Goal: Task Accomplishment & Management: Manage account settings

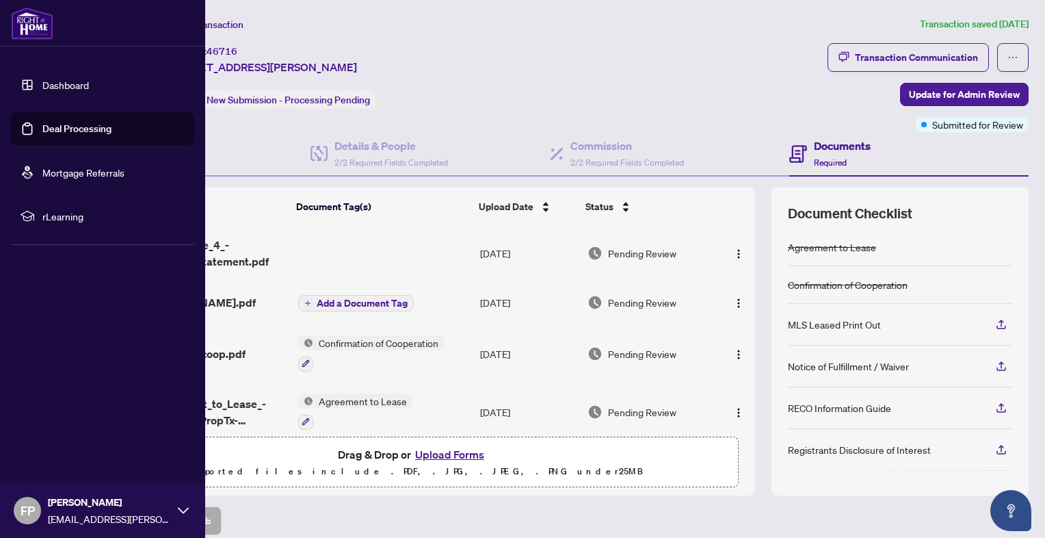
click at [30, 29] on img at bounding box center [32, 23] width 42 height 33
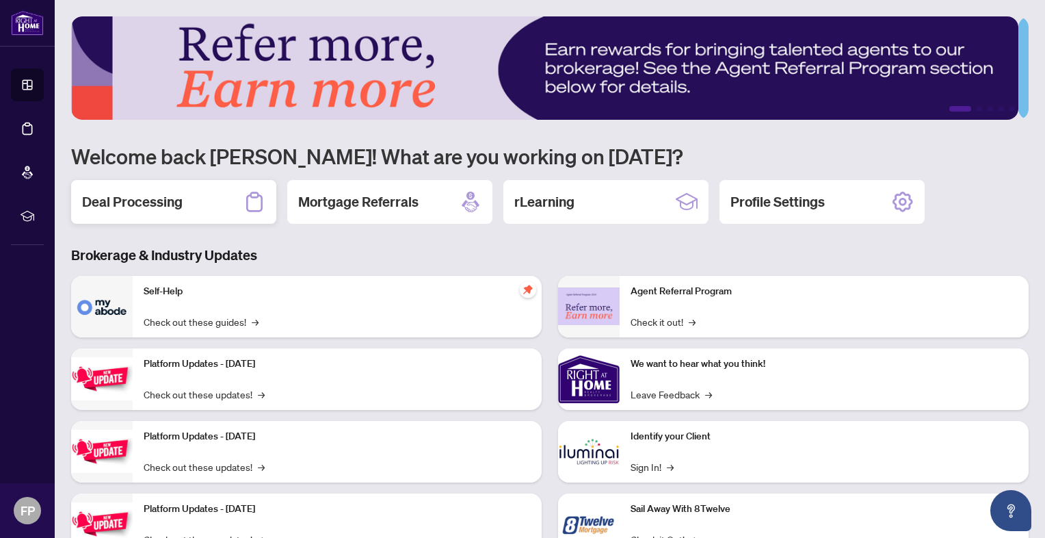
click at [140, 203] on h2 "Deal Processing" at bounding box center [132, 201] width 101 height 19
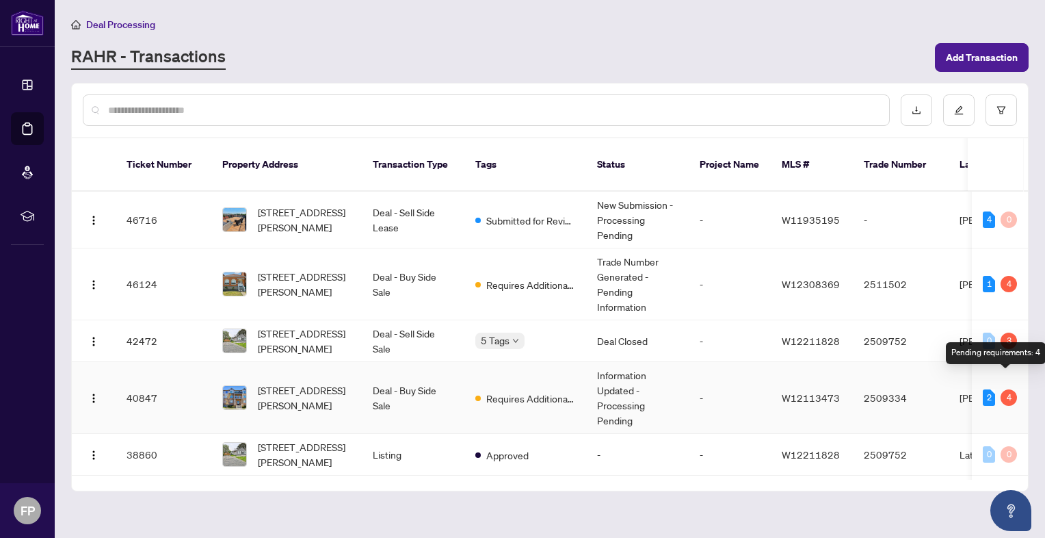
click at [1004, 389] on div "4" at bounding box center [1009, 397] width 16 height 16
click at [636, 382] on td "Information Updated - Processing Pending" at bounding box center [637, 398] width 103 height 72
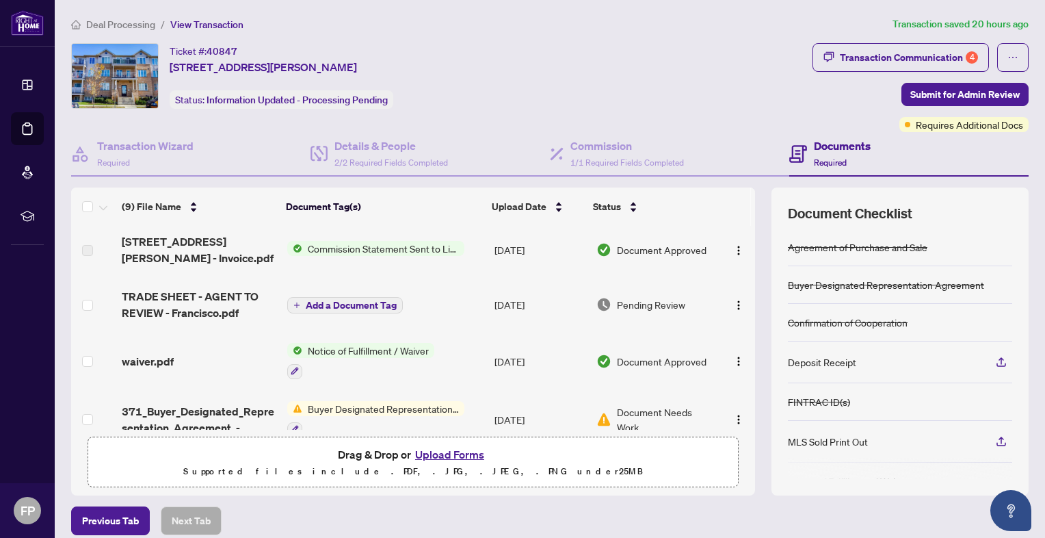
scroll to position [164, 0]
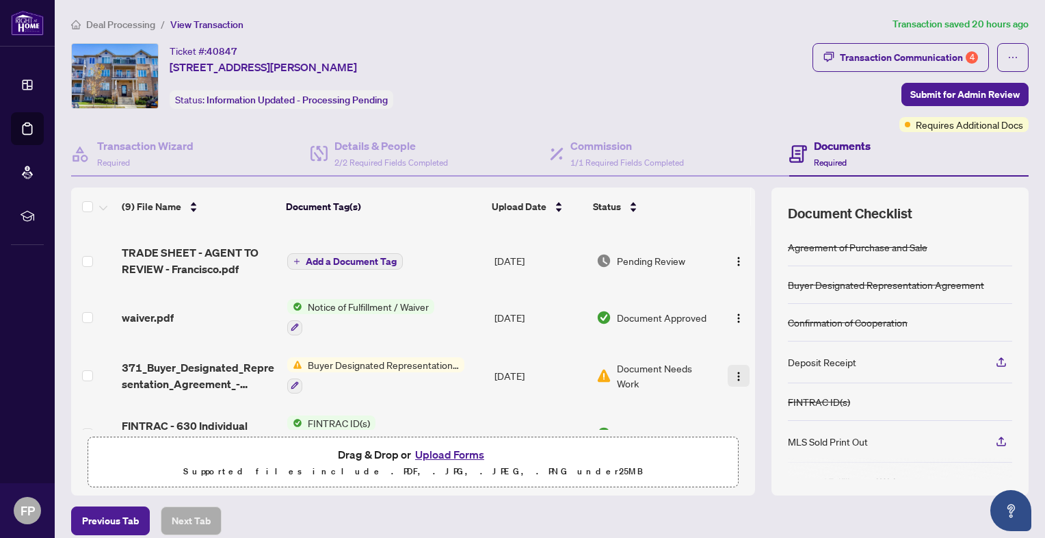
click at [733, 371] on img "button" at bounding box center [738, 376] width 11 height 11
click at [424, 378] on div at bounding box center [375, 386] width 177 height 16
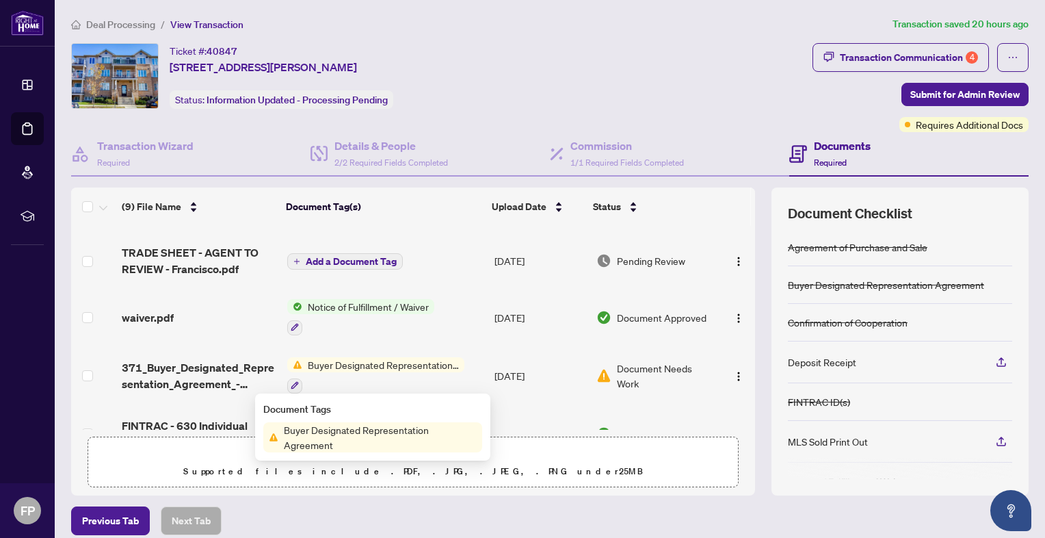
click at [298, 409] on div "Document Tags" at bounding box center [372, 409] width 219 height 15
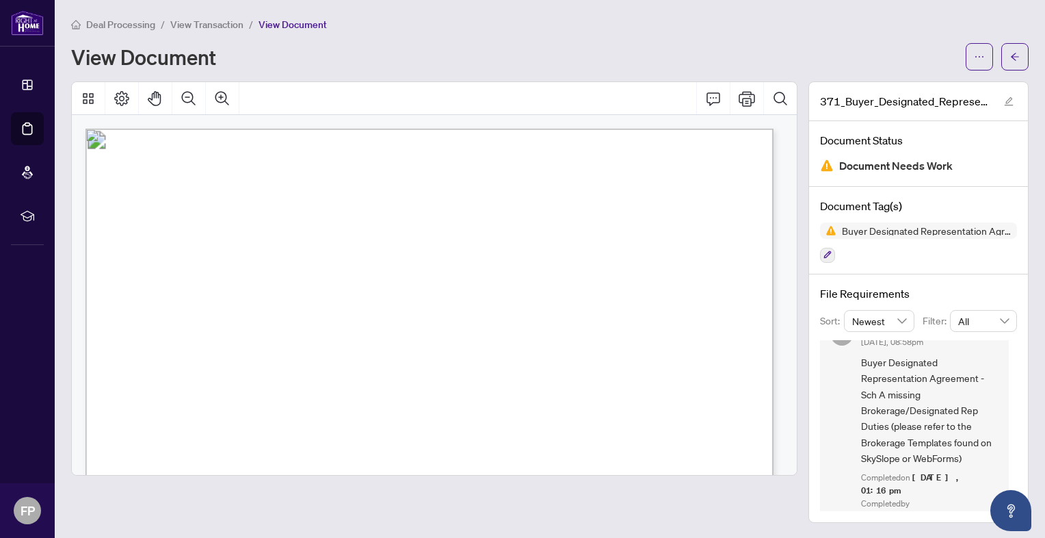
scroll to position [37, 0]
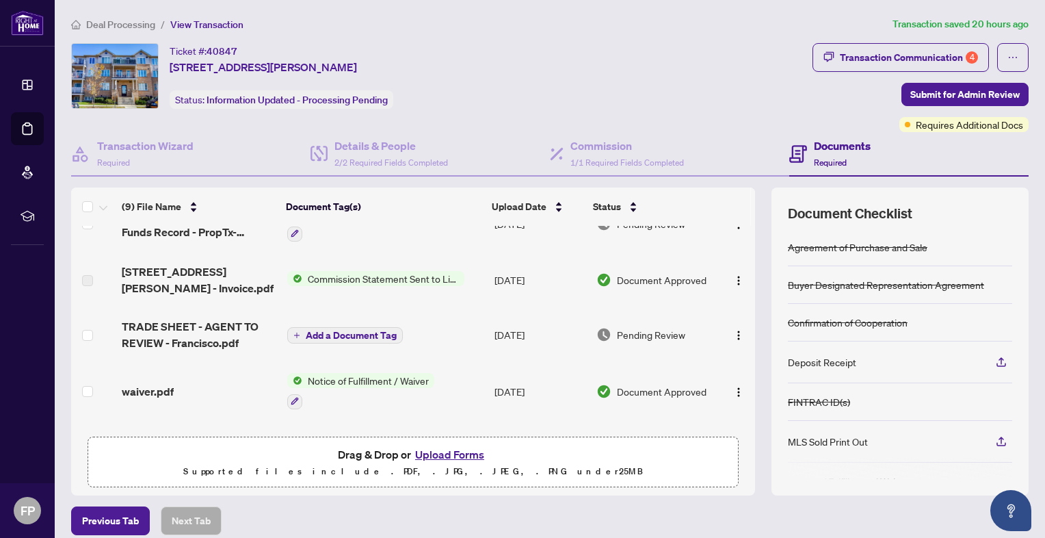
scroll to position [88, 0]
click at [879, 64] on div "Transaction Communication 4" at bounding box center [909, 58] width 138 height 22
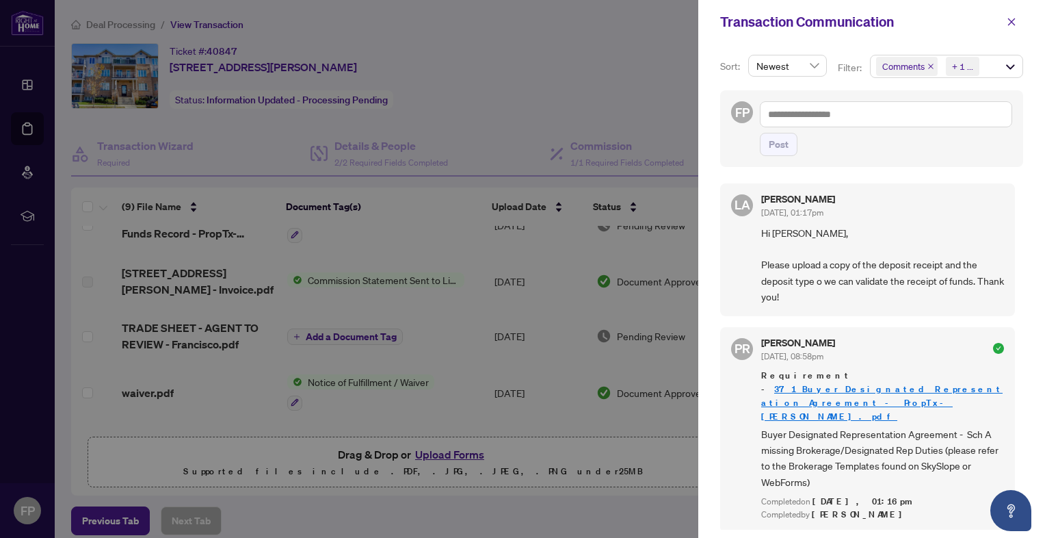
click at [498, 146] on div at bounding box center [522, 269] width 1045 height 538
click at [1015, 23] on icon "close" at bounding box center [1012, 22] width 10 height 10
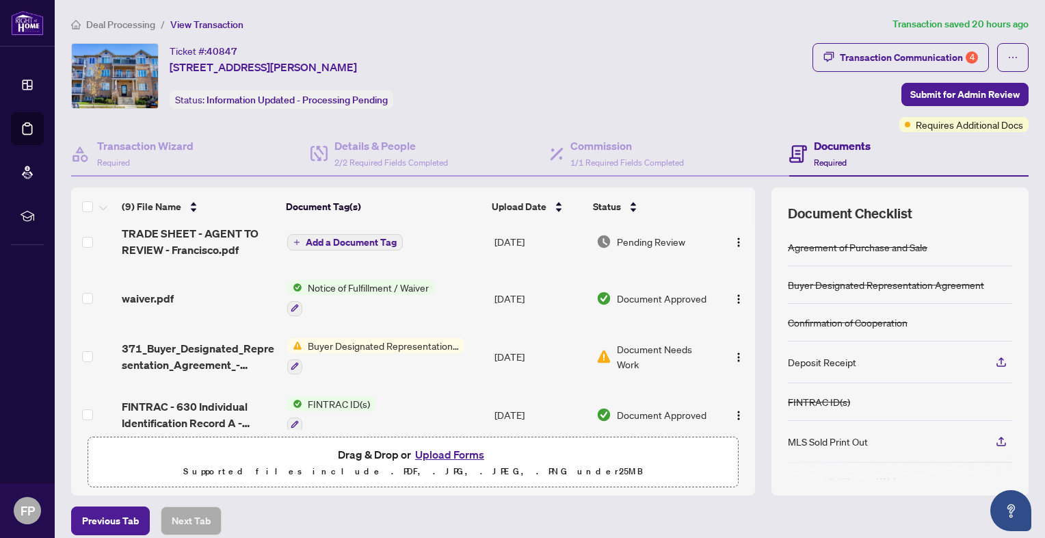
scroll to position [182, 0]
click at [996, 356] on icon "button" at bounding box center [1002, 362] width 12 height 12
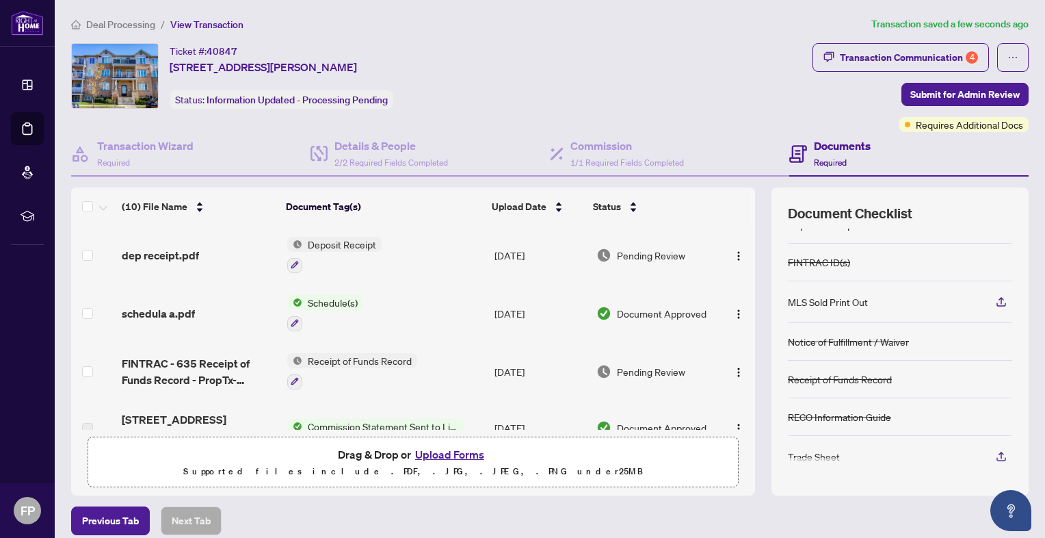
scroll to position [137, 0]
click at [733, 259] on img "button" at bounding box center [738, 255] width 11 height 11
drag, startPoint x: 406, startPoint y: 476, endPoint x: 411, endPoint y: 434, distance: 42.0
click at [411, 434] on div "(10) File Name Document Tag(s) Upload Date Status dep receipt.pdf Deposit Recei…" at bounding box center [413, 341] width 684 height 308
click at [514, 109] on div "Ticket #: 40847 [STREET_ADDRESS][PERSON_NAME] Status: Information Updated - Pro…" at bounding box center [439, 87] width 742 height 89
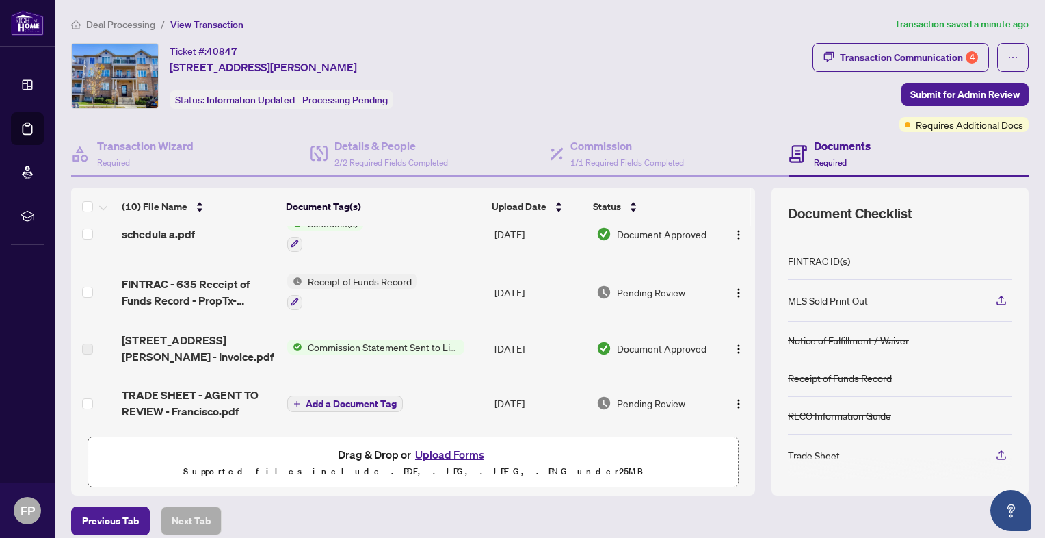
scroll to position [85, 0]
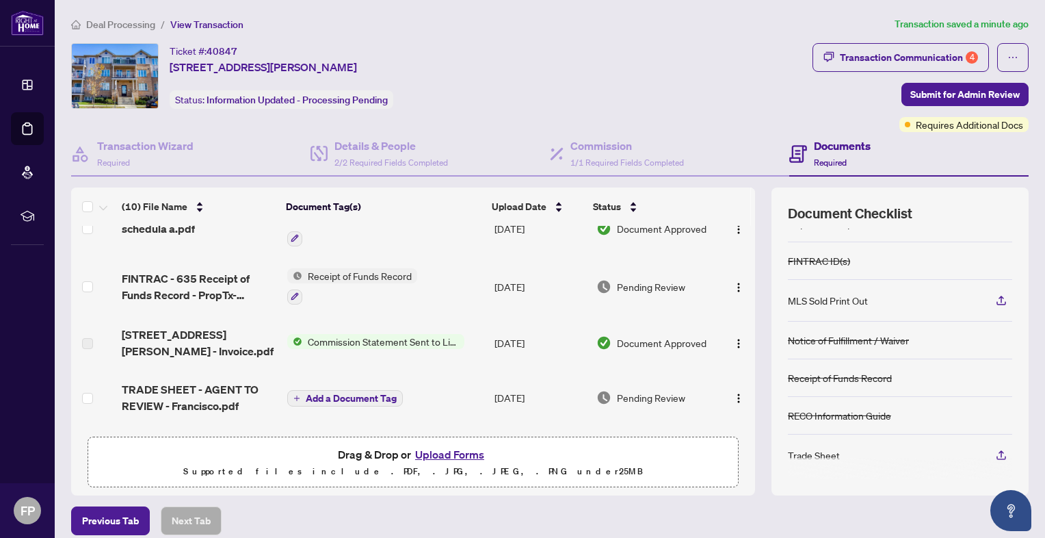
click at [820, 155] on div "Documents Required" at bounding box center [842, 154] width 57 height 32
click at [998, 56] on button "button" at bounding box center [1013, 57] width 31 height 29
click at [813, 103] on div "Transaction Communication 4 Submit for Admin Review Requires Additional Docs" at bounding box center [921, 87] width 216 height 89
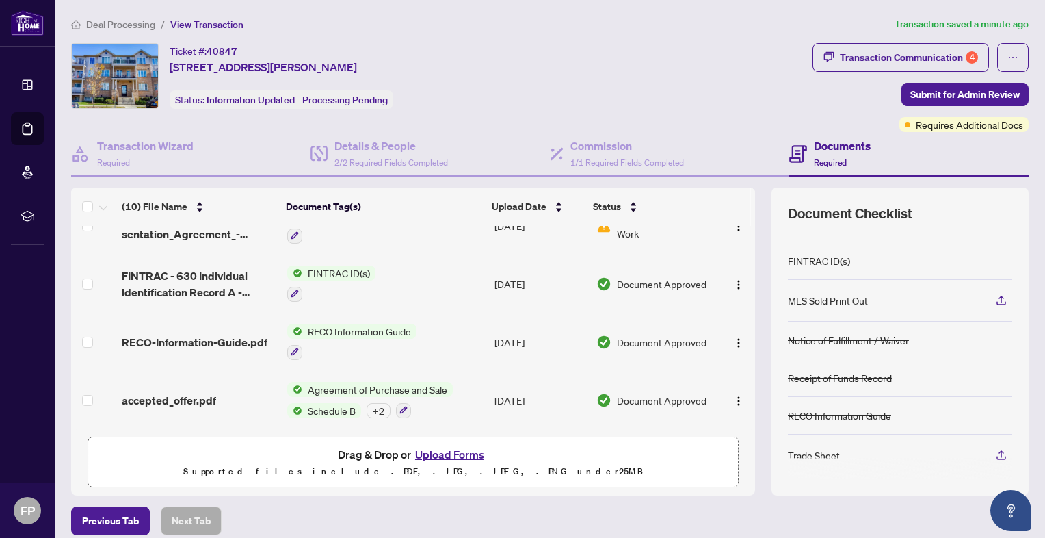
scroll to position [60, 0]
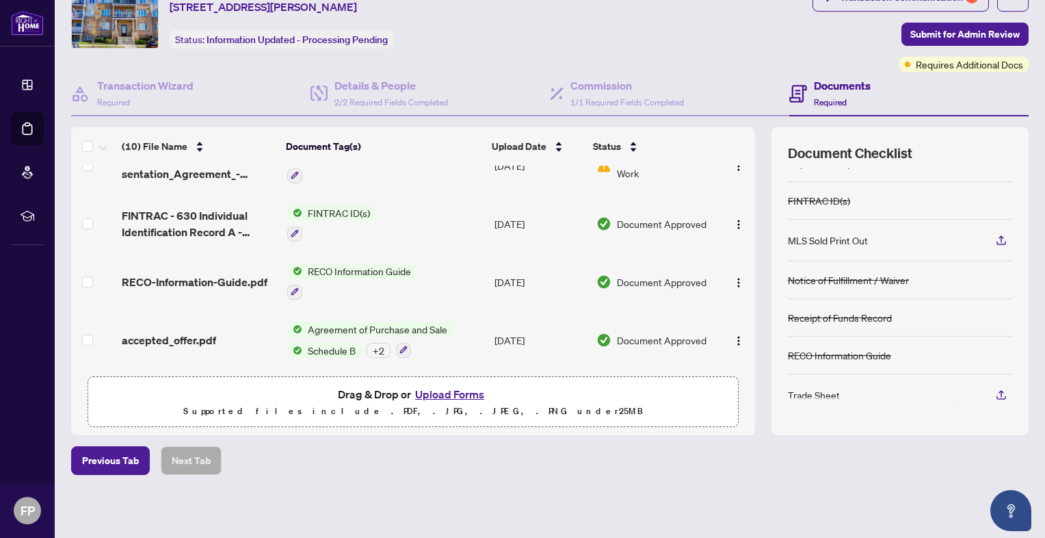
click at [445, 400] on button "Upload Forms" at bounding box center [449, 394] width 77 height 18
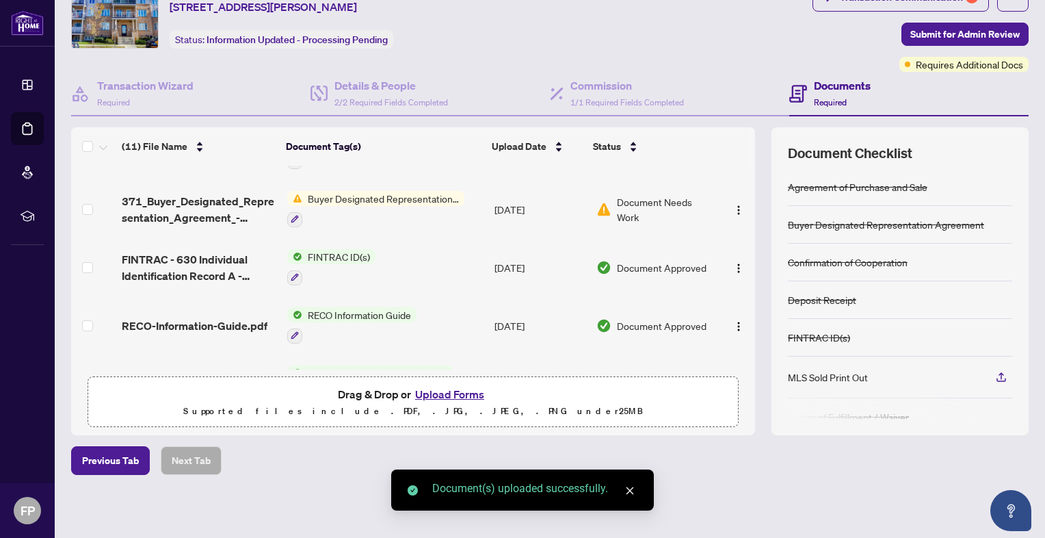
scroll to position [0, 0]
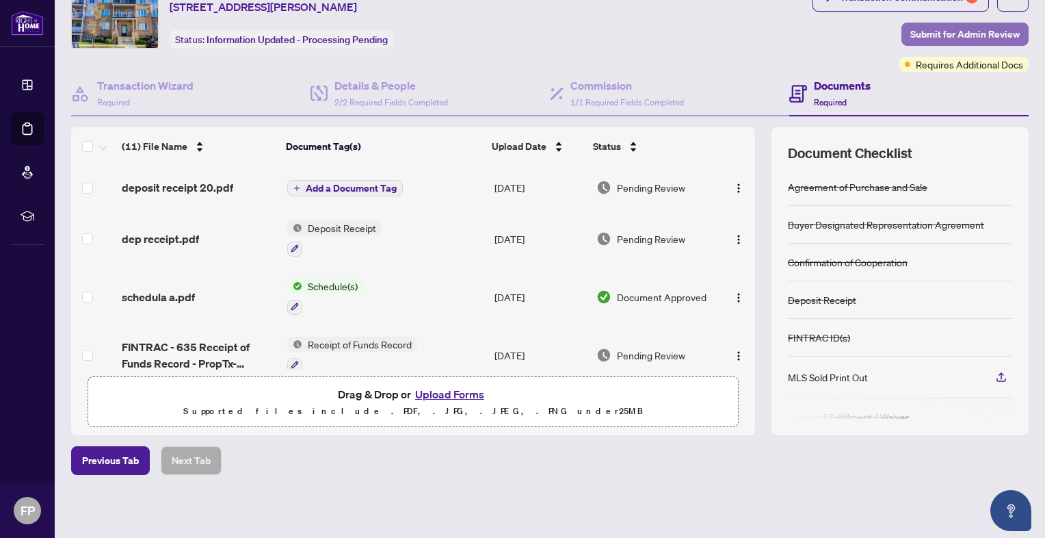
click at [1004, 37] on span "Submit for Admin Review" at bounding box center [965, 34] width 109 height 22
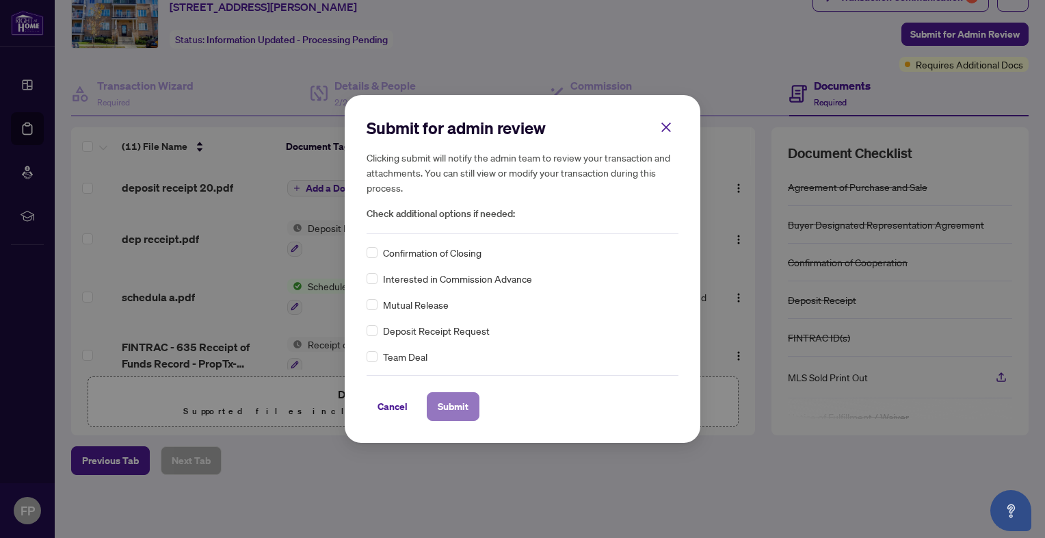
click at [452, 409] on span "Submit" at bounding box center [453, 406] width 31 height 22
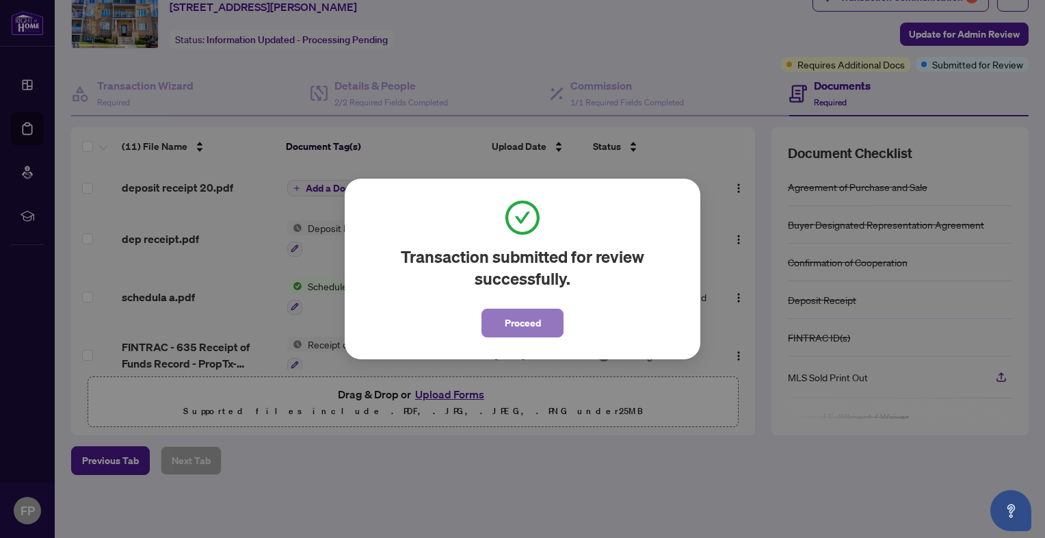
click at [522, 322] on span "Proceed" at bounding box center [523, 323] width 36 height 22
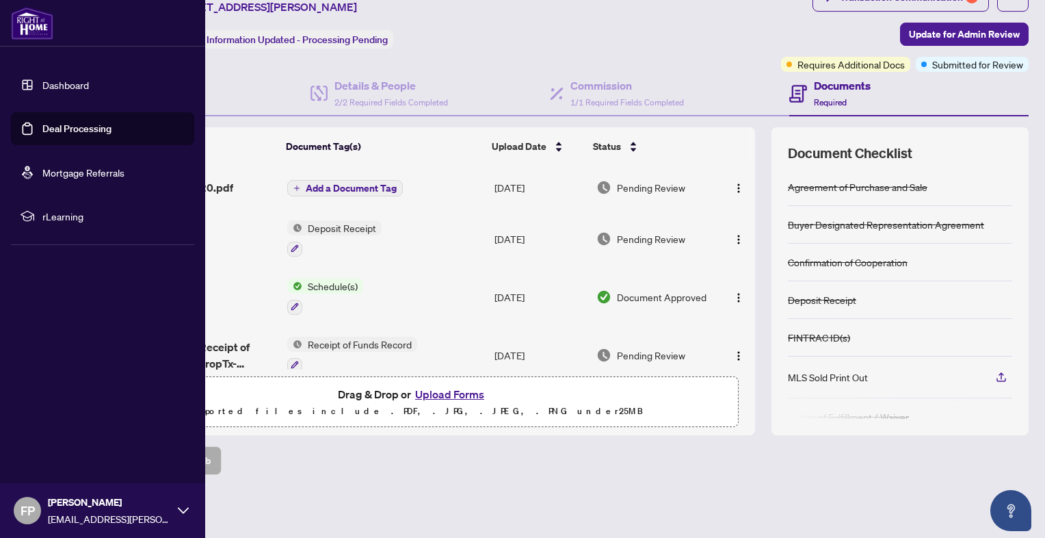
click at [21, 30] on img at bounding box center [32, 23] width 42 height 33
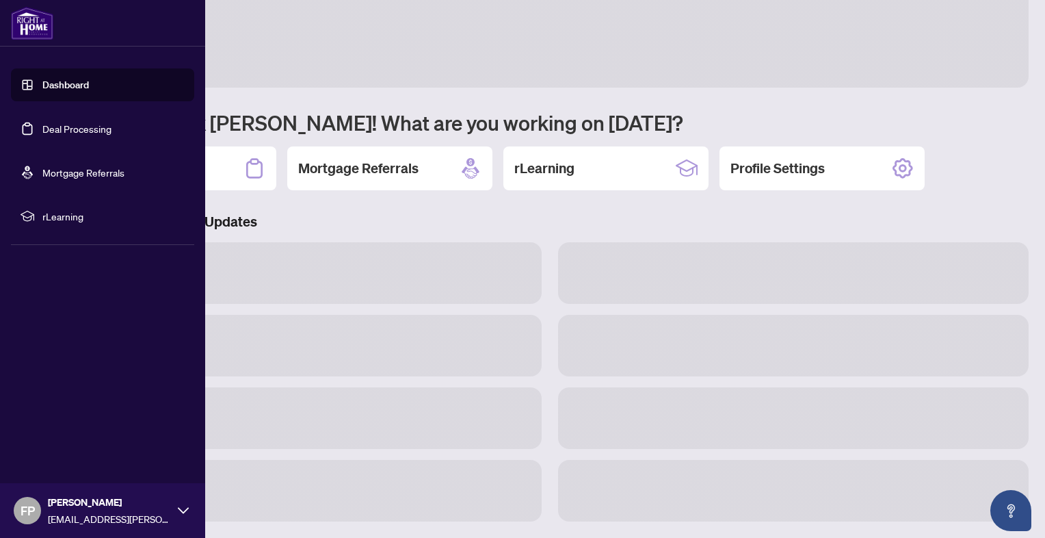
scroll to position [32, 0]
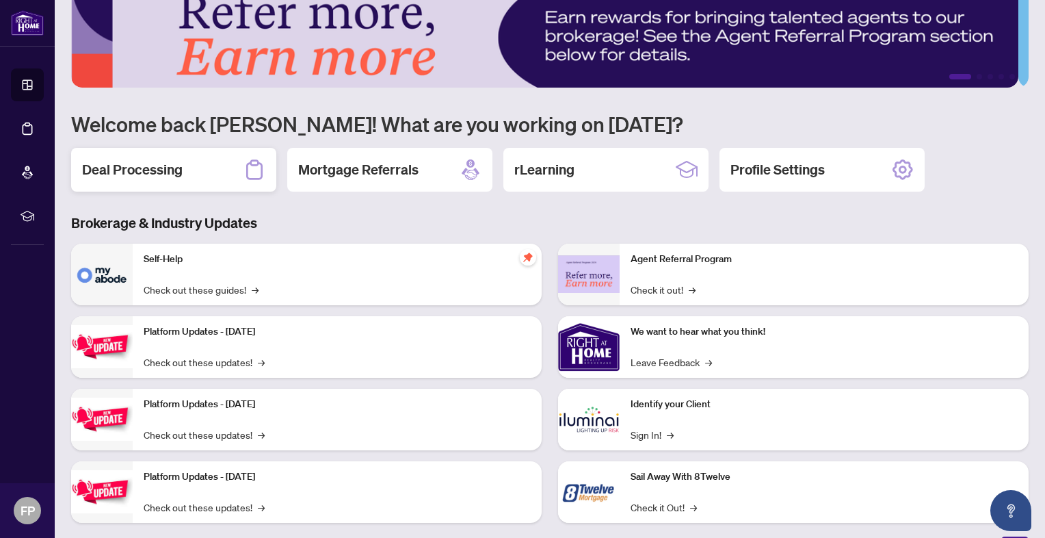
click at [131, 166] on h2 "Deal Processing" at bounding box center [132, 169] width 101 height 19
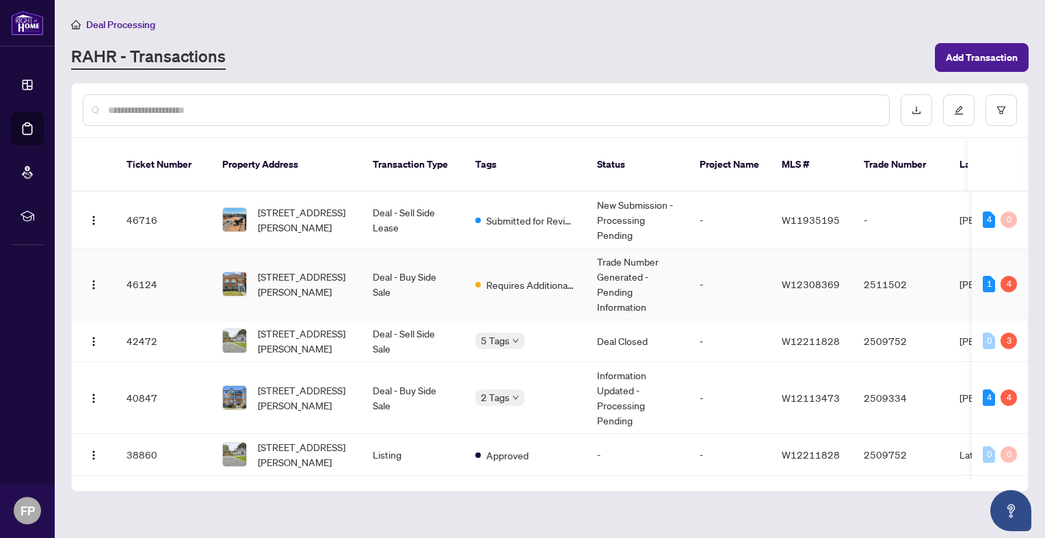
click at [590, 266] on td "Trade Number Generated - Pending Information" at bounding box center [637, 284] width 103 height 72
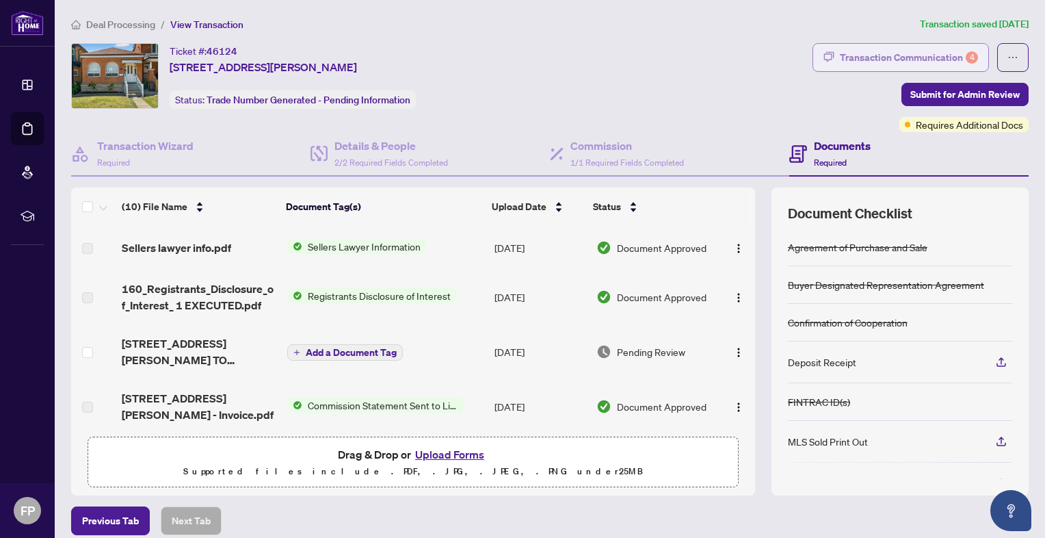
click at [900, 53] on div "Transaction Communication 4" at bounding box center [909, 58] width 138 height 22
